Goal: Complete application form

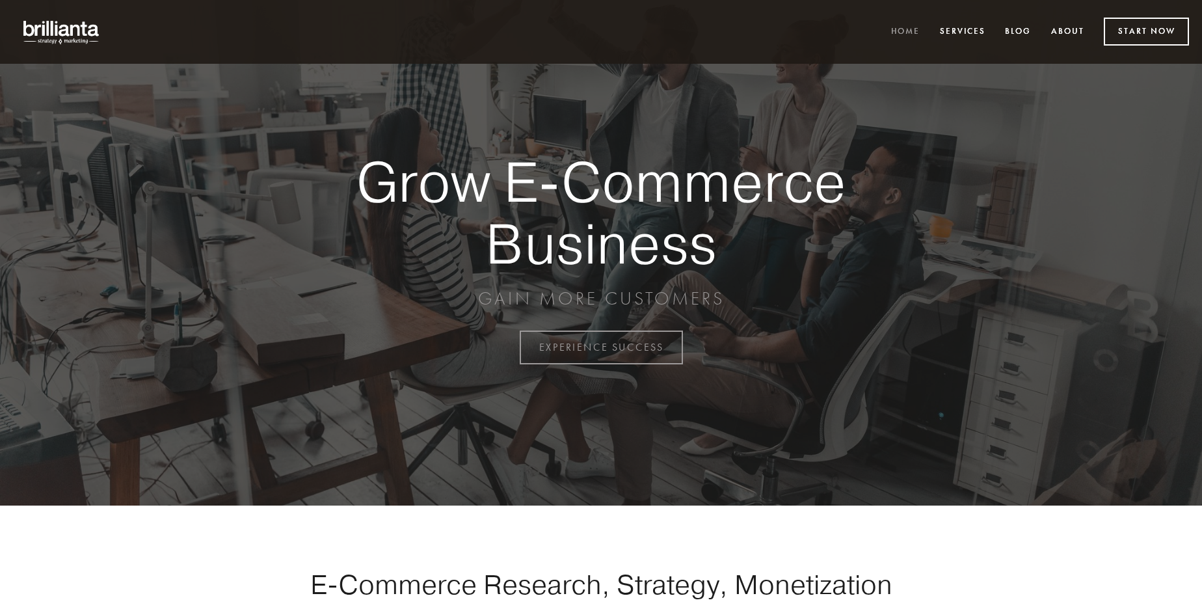
scroll to position [3410, 0]
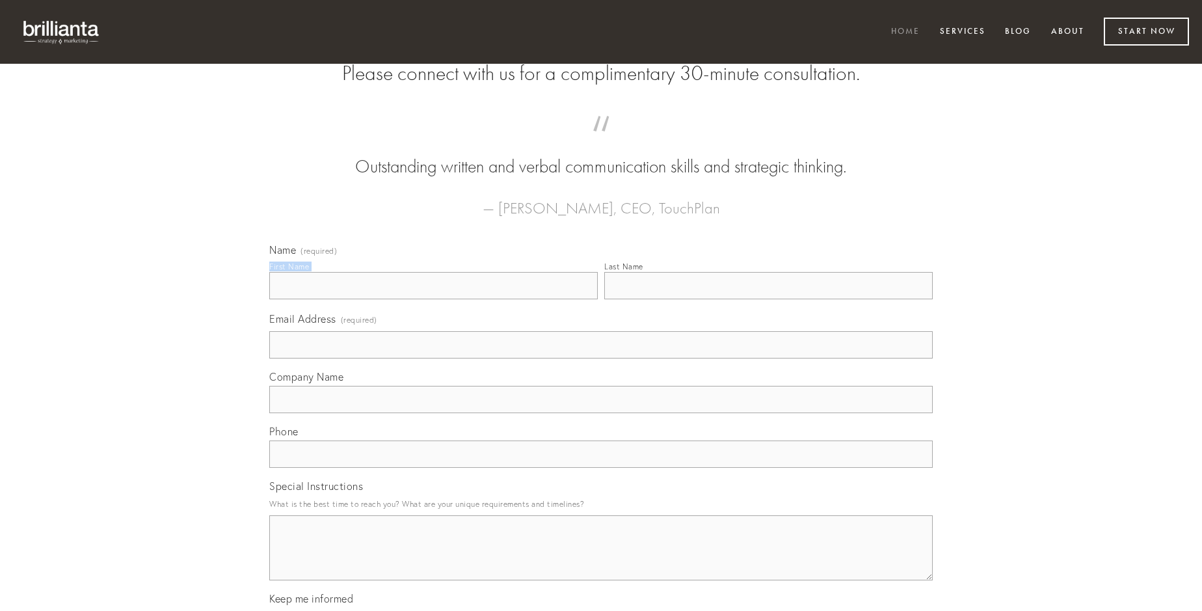
type input "[PERSON_NAME]"
click at [768, 299] on input "Last Name" at bounding box center [768, 285] width 328 height 27
type input "[PERSON_NAME]"
click at [601, 358] on input "Email Address (required)" at bounding box center [600, 344] width 663 height 27
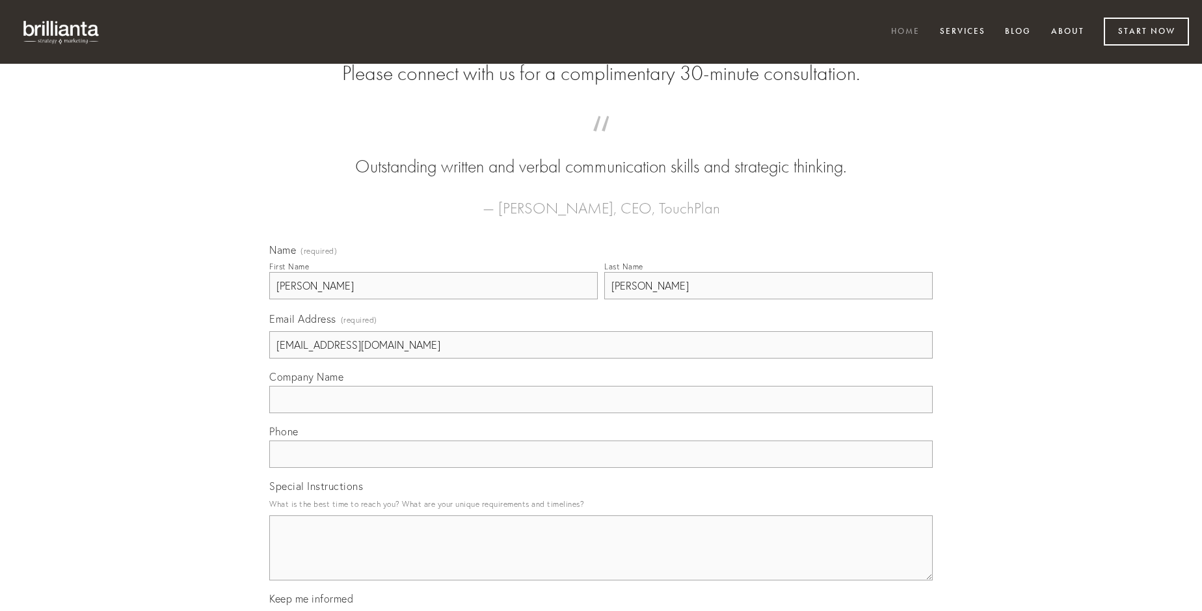
type input "[EMAIL_ADDRESS][DOMAIN_NAME]"
click at [601, 413] on input "Company Name" at bounding box center [600, 399] width 663 height 27
type input "ustilo"
click at [601, 468] on input "text" at bounding box center [600, 453] width 663 height 27
click at [601, 559] on textarea "Special Instructions" at bounding box center [600, 547] width 663 height 65
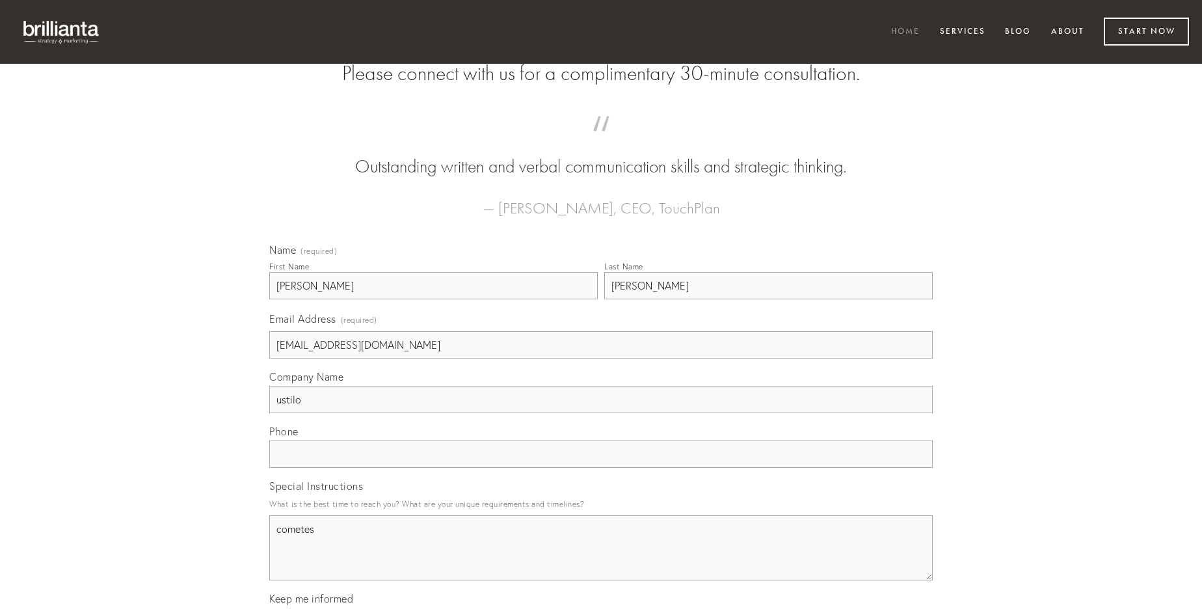
type textarea "cometes"
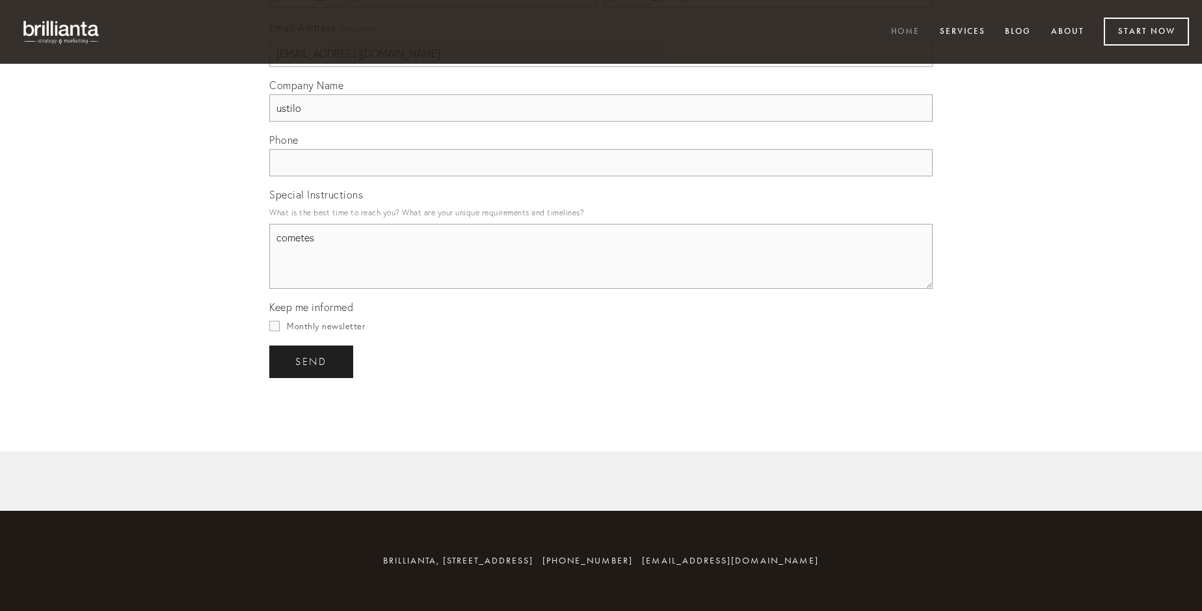
click at [312, 361] on span "send" at bounding box center [311, 362] width 32 height 12
